Goal: Check status: Check status

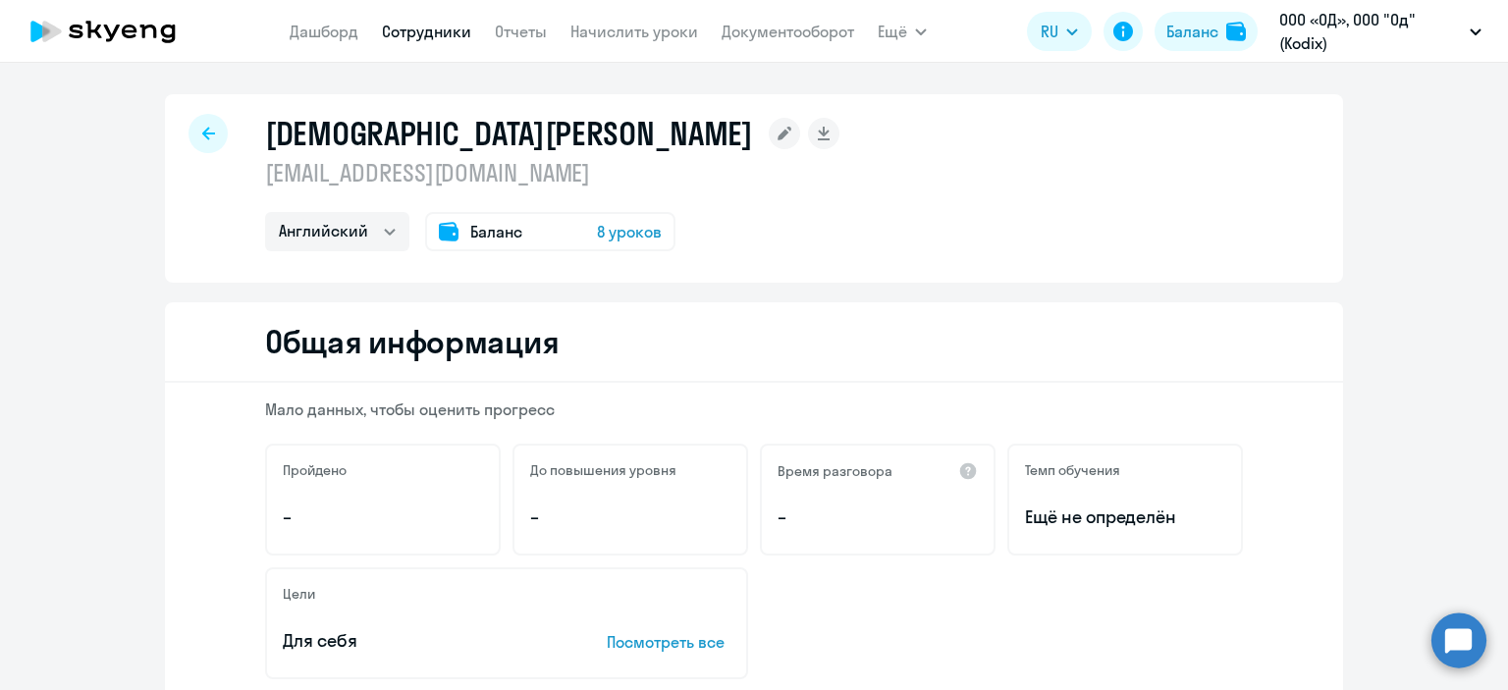
select select "english"
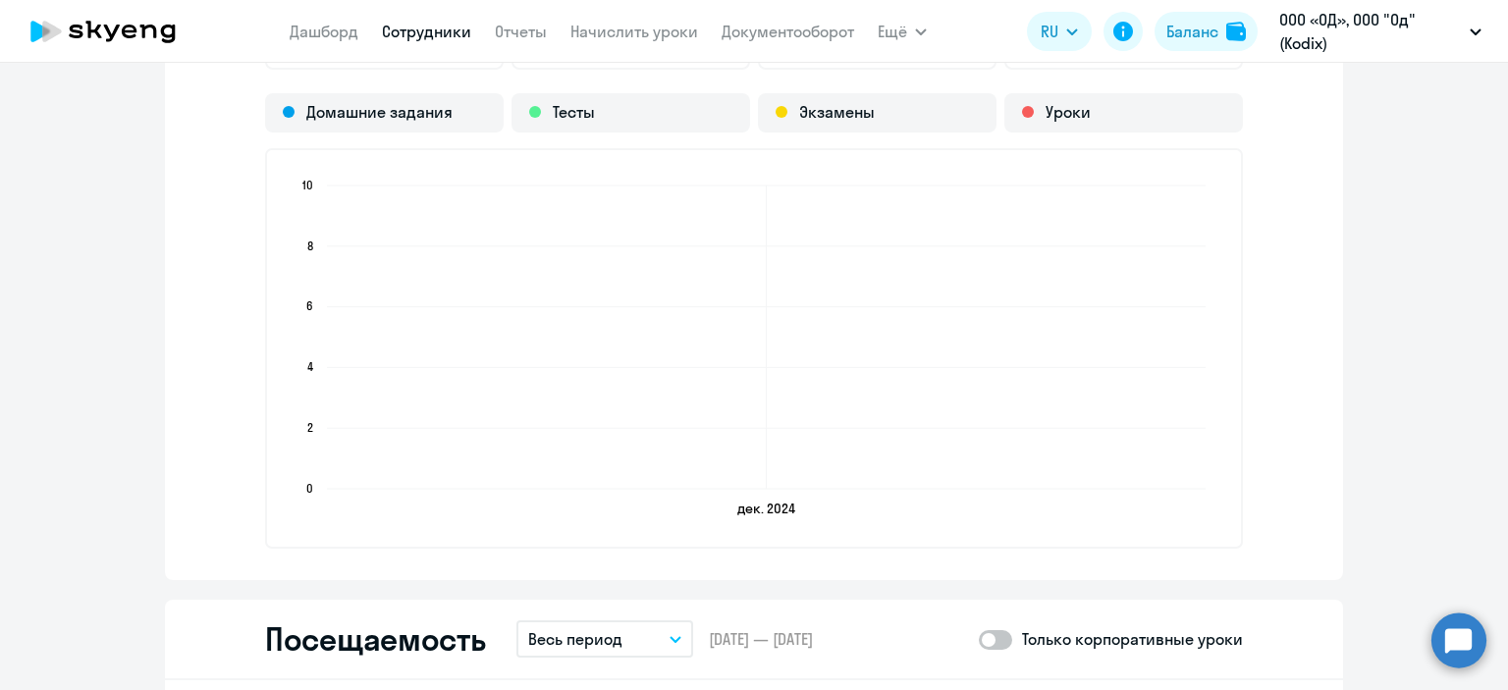
scroll to position [2062, 0]
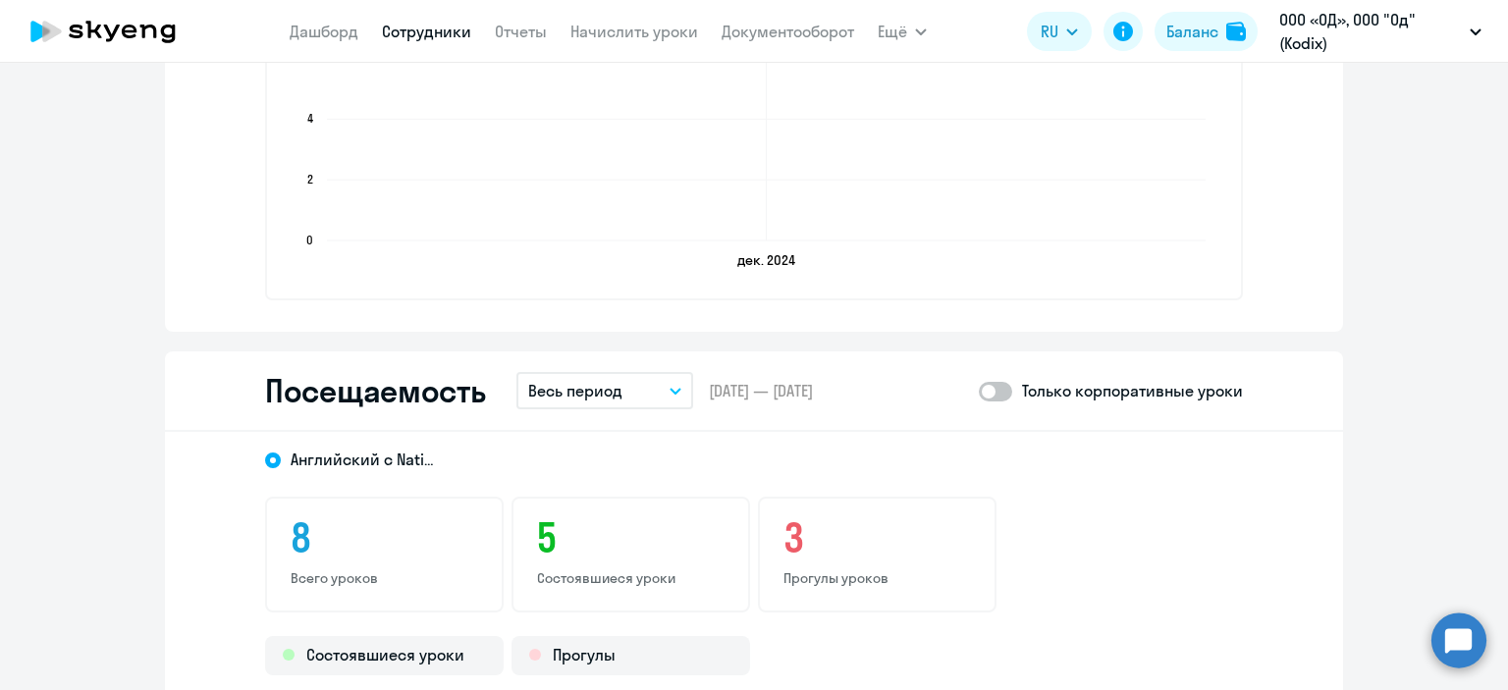
click at [651, 396] on button "Весь период" at bounding box center [604, 390] width 177 height 37
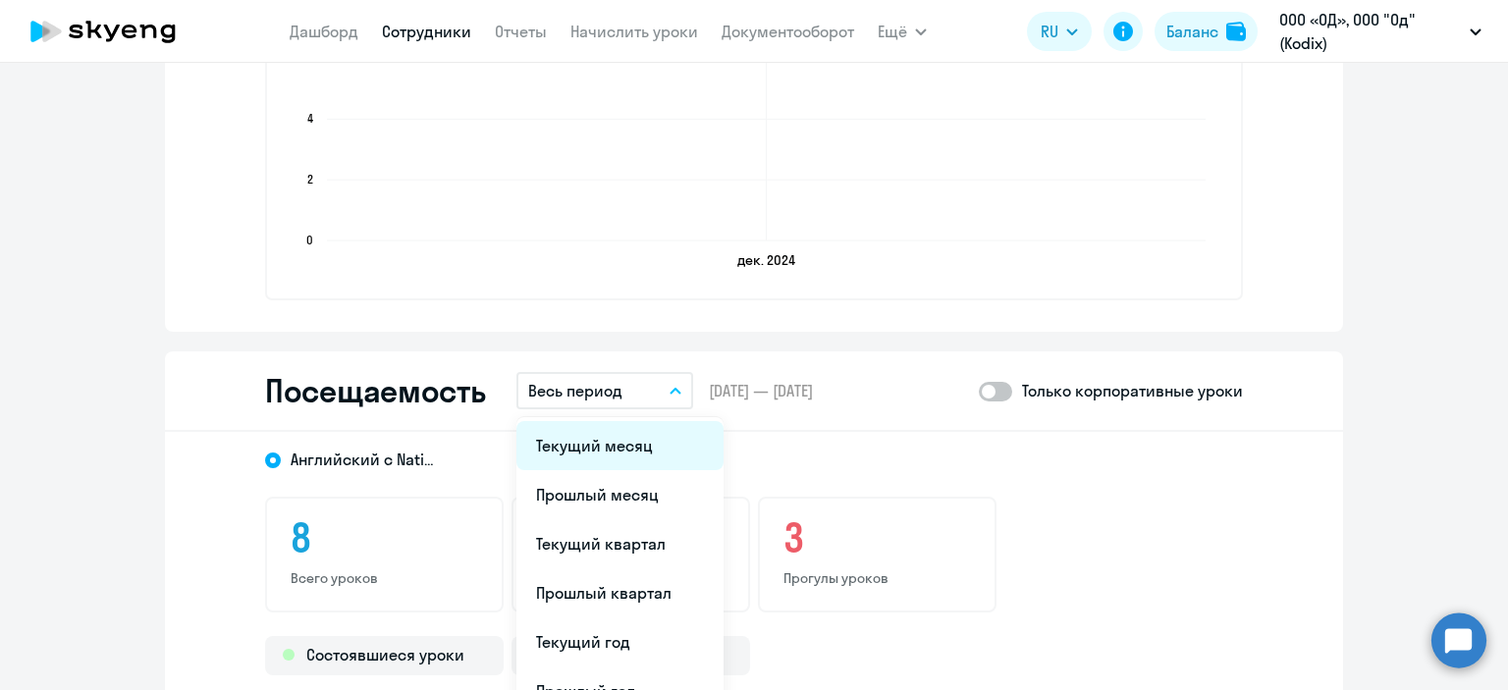
click at [615, 448] on li "Текущий месяц" at bounding box center [619, 445] width 207 height 49
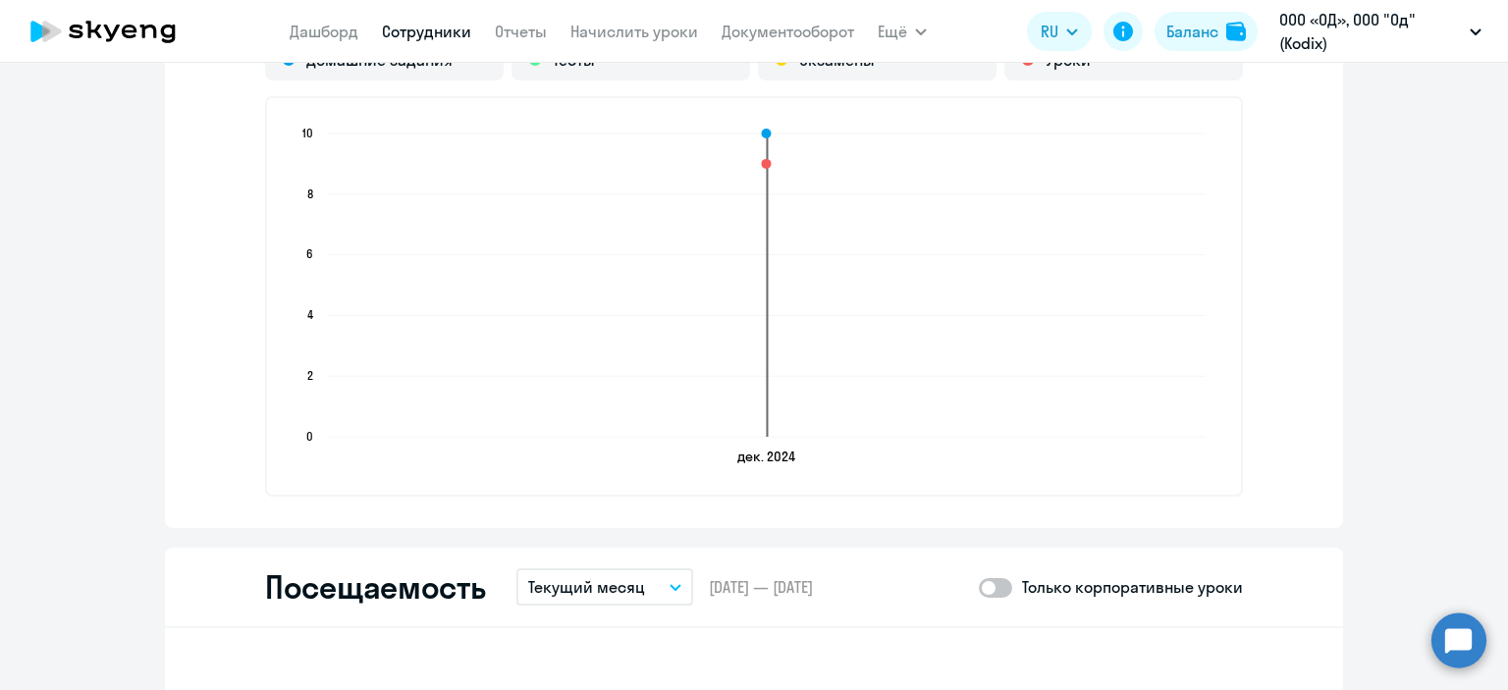
scroll to position [1473, 0]
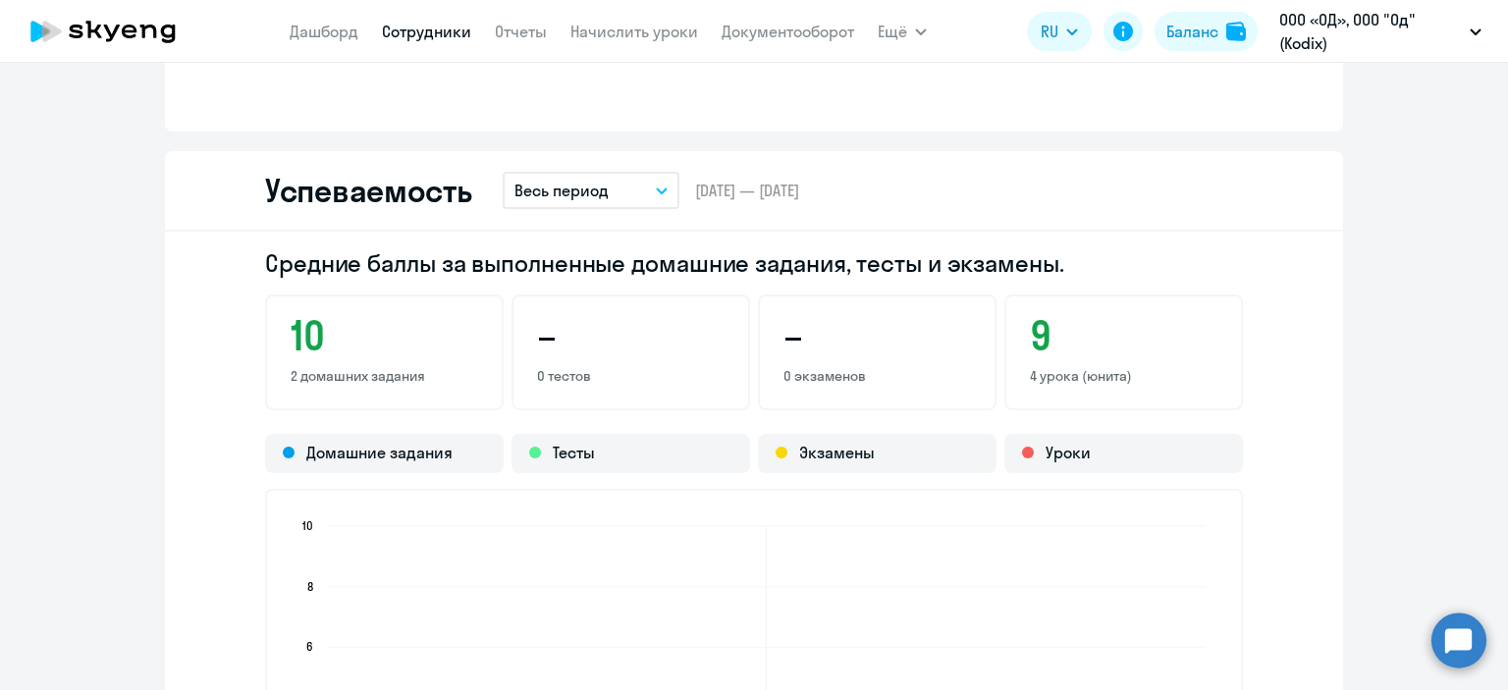
click at [597, 179] on p "Весь период" at bounding box center [561, 191] width 94 height 24
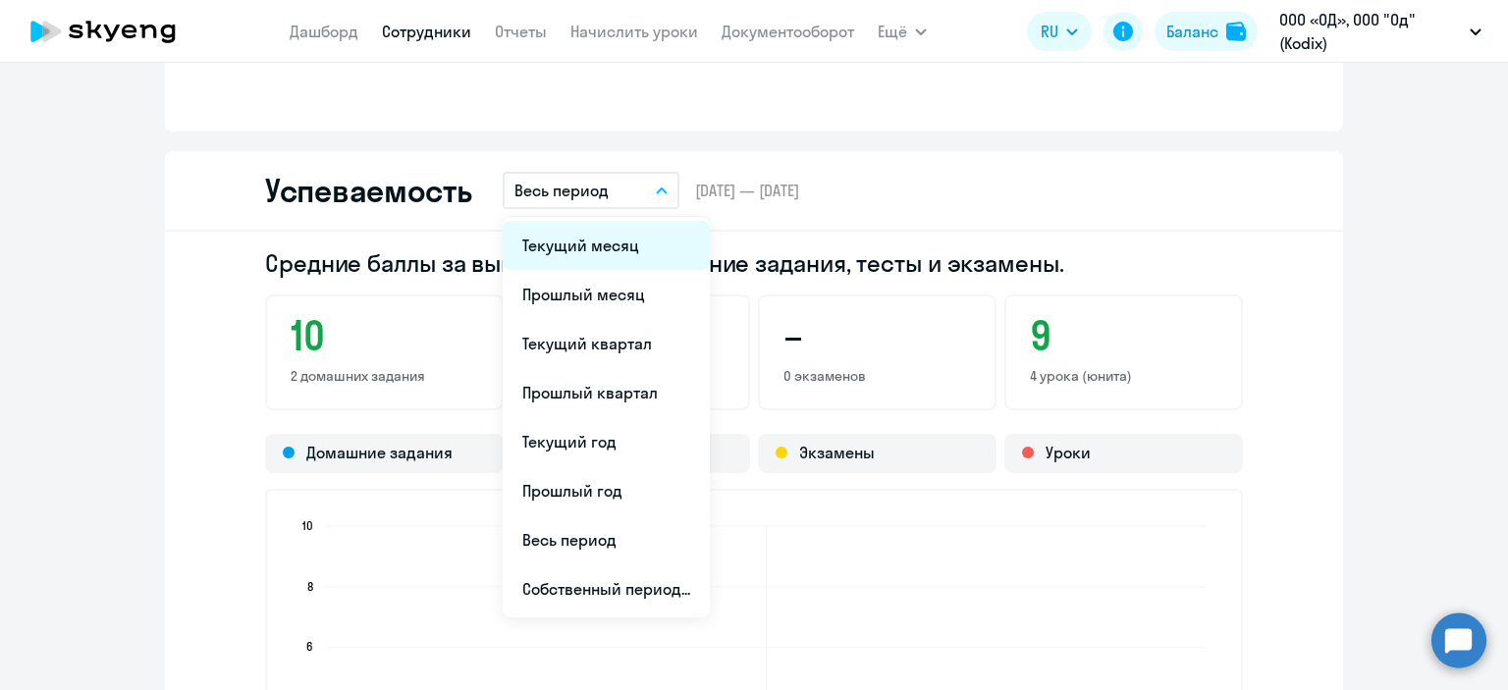
click at [555, 255] on li "Текущий месяц" at bounding box center [606, 245] width 207 height 49
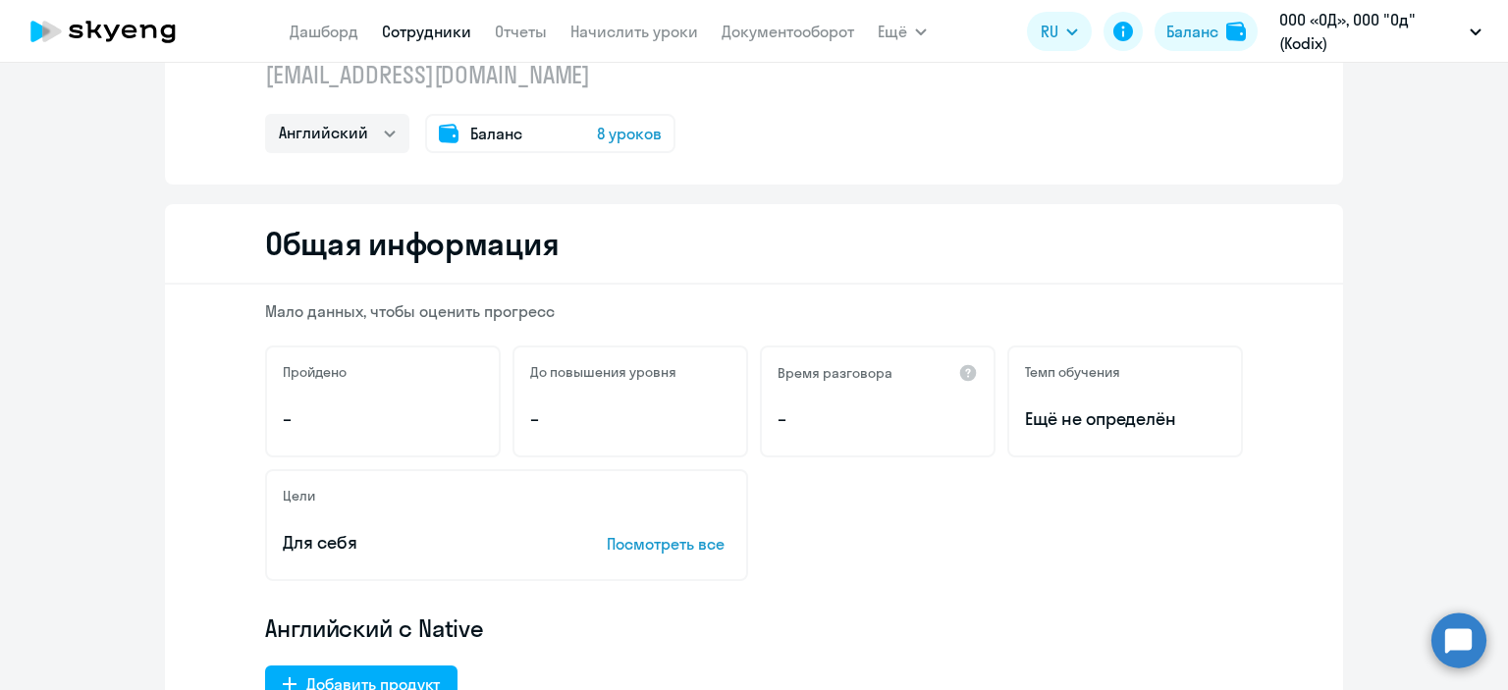
scroll to position [0, 0]
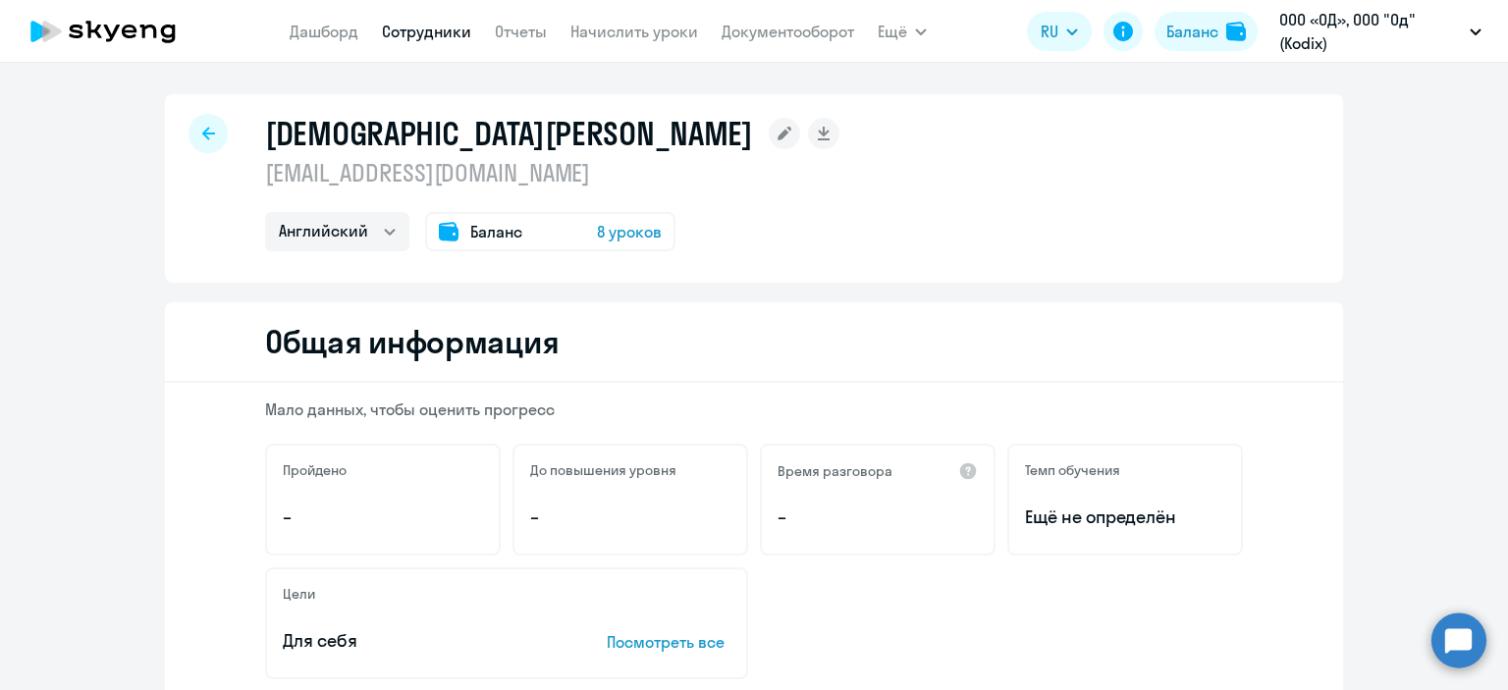
click at [609, 232] on span "8 уроков" at bounding box center [629, 232] width 65 height 24
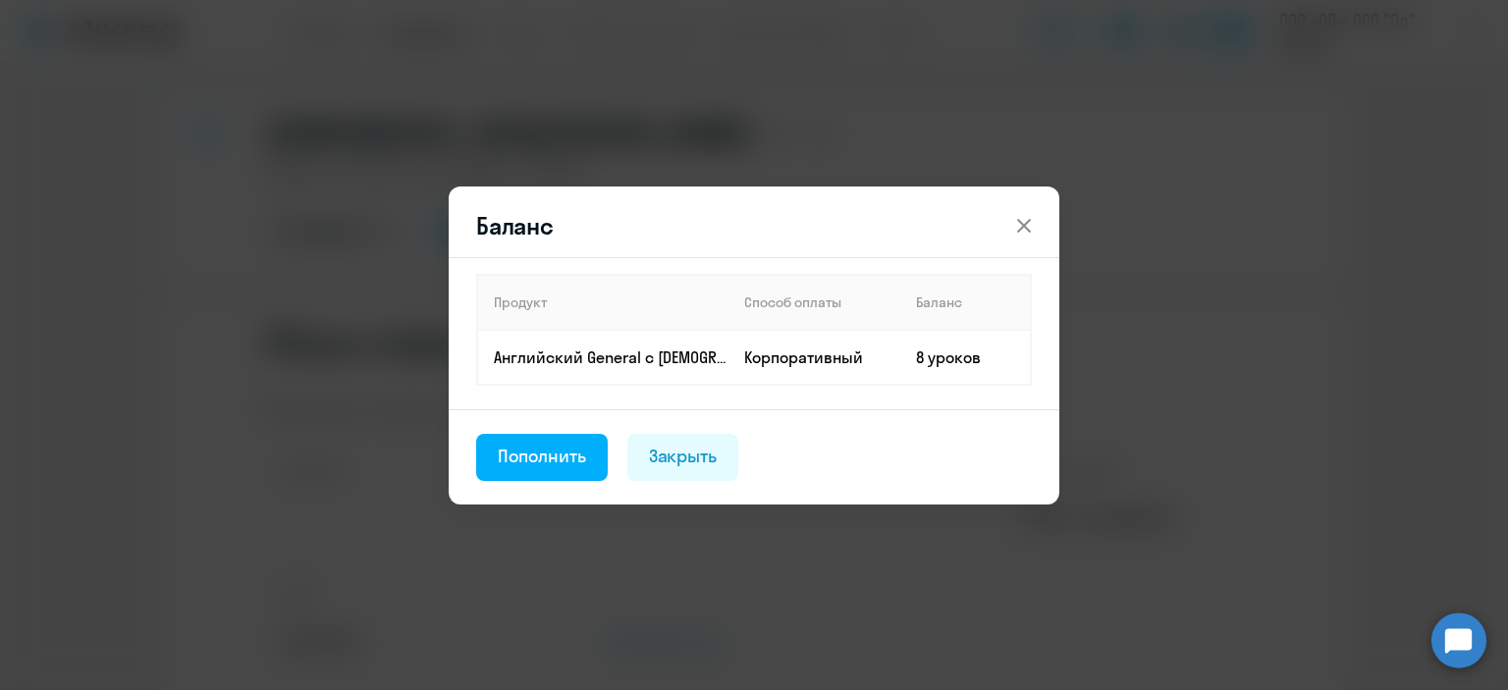
click at [1033, 226] on icon at bounding box center [1024, 226] width 24 height 24
